Goal: Transaction & Acquisition: Download file/media

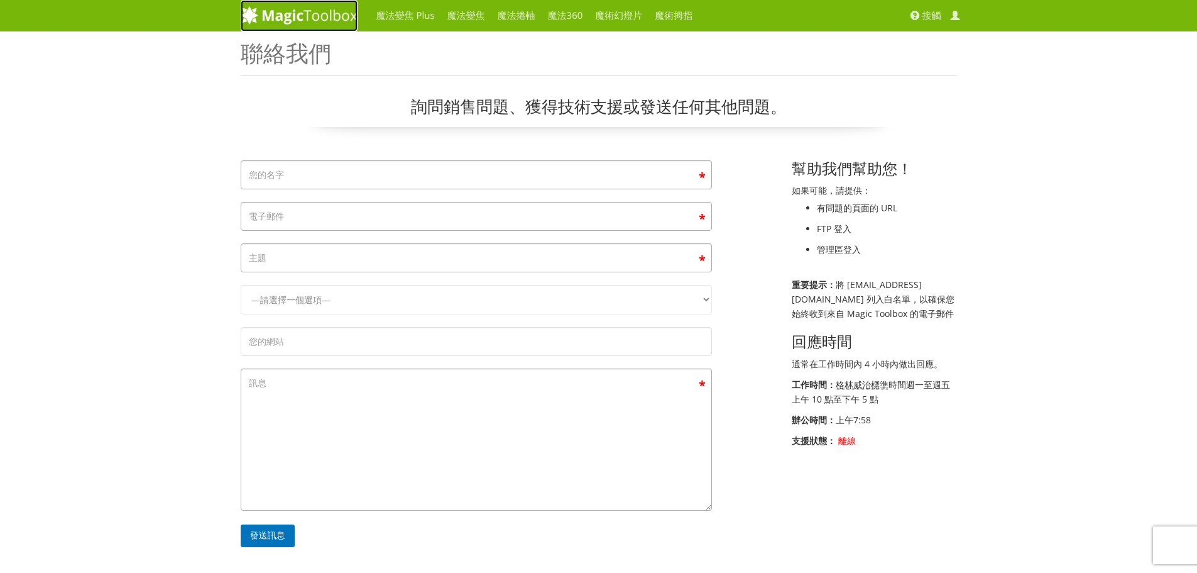
click at [299, 23] on img at bounding box center [299, 15] width 117 height 19
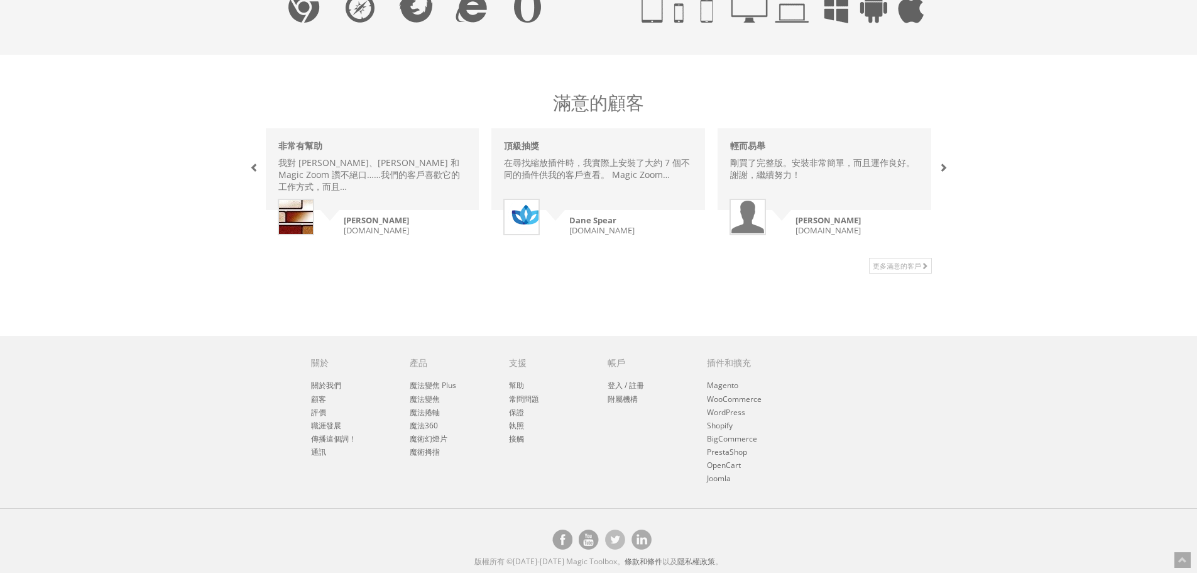
scroll to position [972, 0]
click at [446, 379] on font "魔法變焦 Plus" at bounding box center [433, 384] width 47 height 11
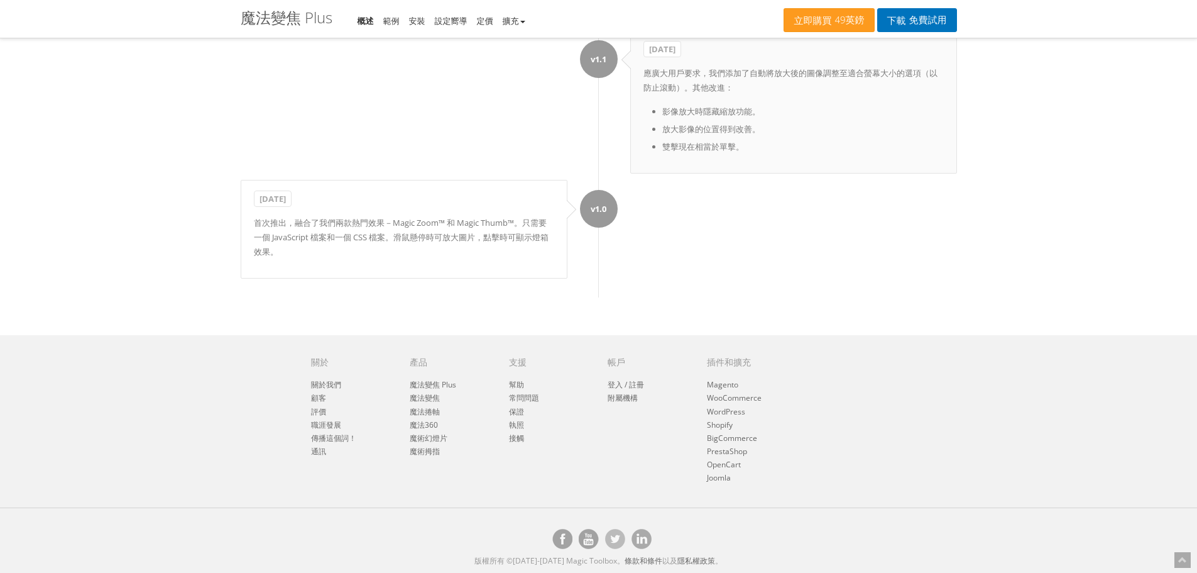
drag, startPoint x: 1019, startPoint y: 185, endPoint x: 1032, endPoint y: 539, distance: 354.7
click at [422, 402] on font "魔法變焦" at bounding box center [425, 397] width 30 height 11
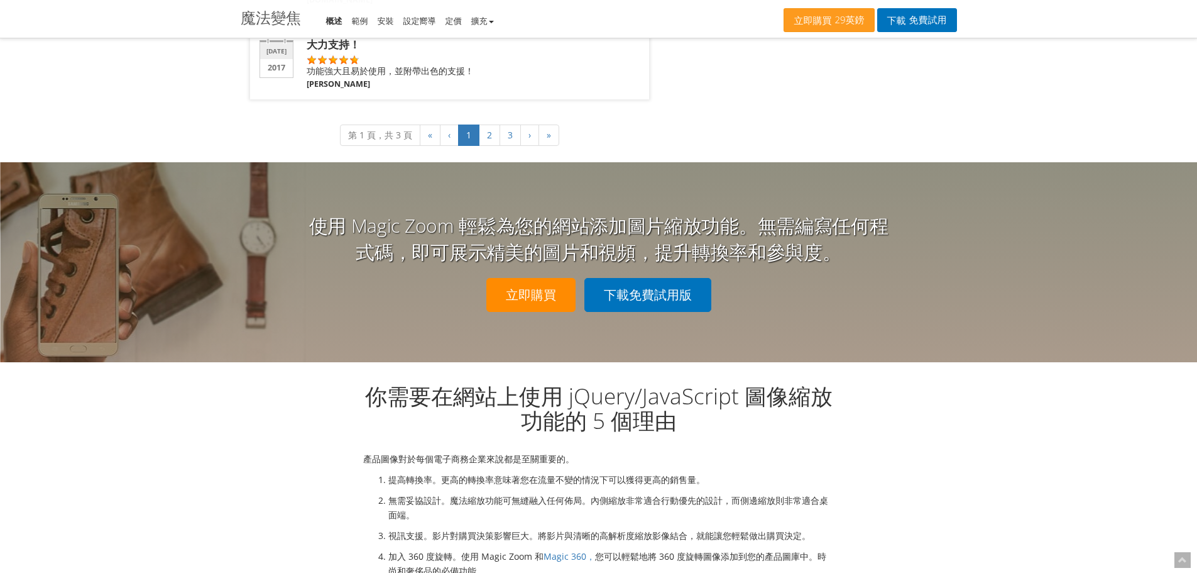
scroll to position [2702, 0]
click at [635, 290] on link "下載免費試用版" at bounding box center [647, 294] width 127 height 34
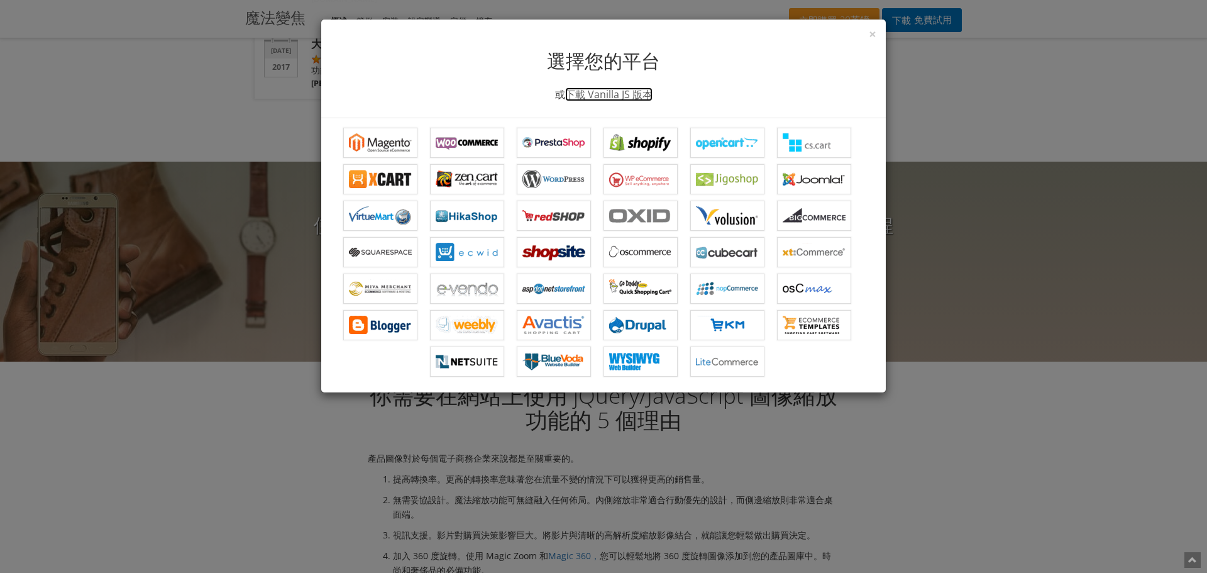
click at [593, 92] on font "下載 Vanilla JS 版本" at bounding box center [608, 94] width 87 height 14
click at [938, 133] on div "× 選擇您的平台 或 下載 Vanilla JS 版本 Magento 的 Magic Zoom WooCommerce 的 Magic Zoom Prest…" at bounding box center [603, 286] width 1207 height 573
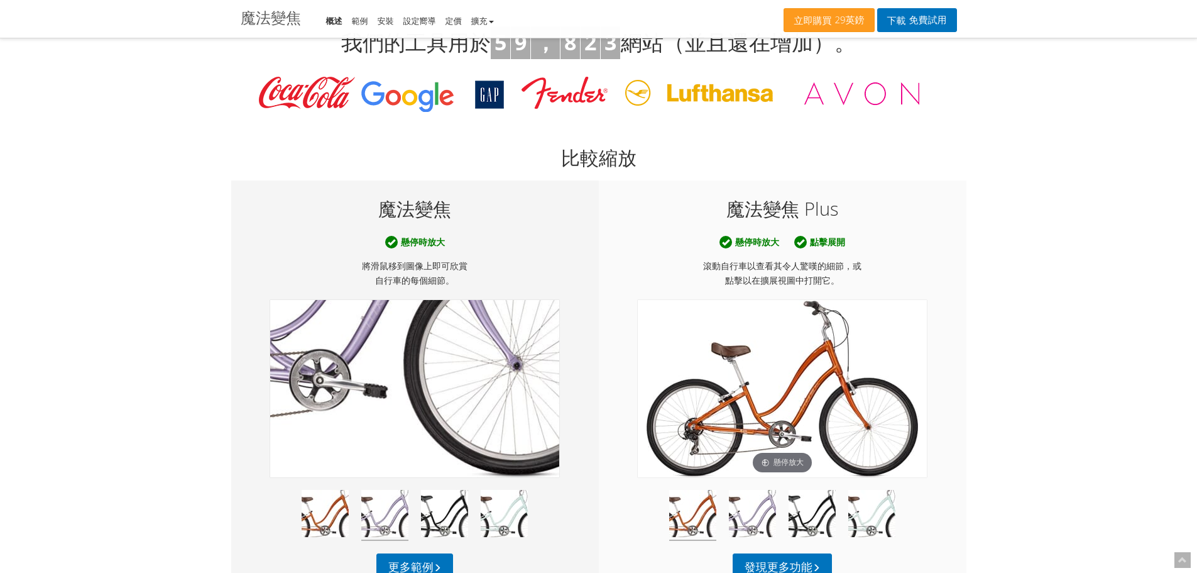
scroll to position [503, 0]
